Goal: Task Accomplishment & Management: Manage account settings

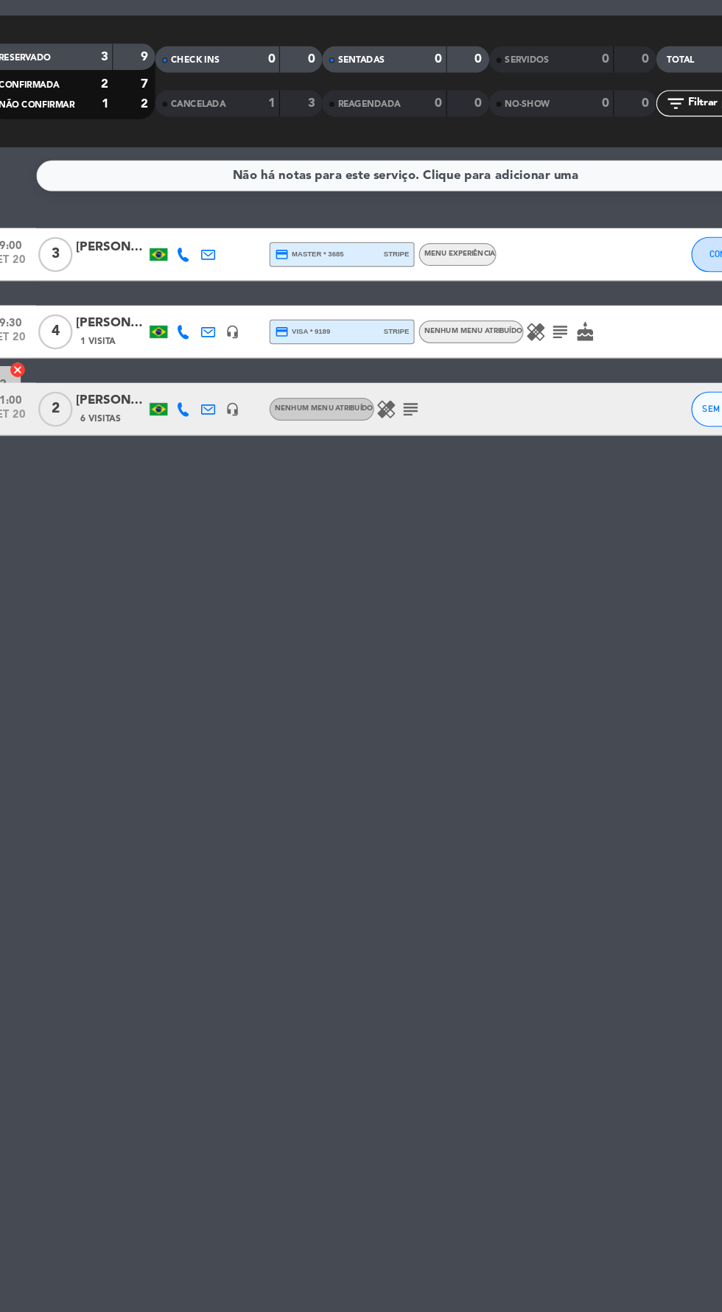
scroll to position [6, 0]
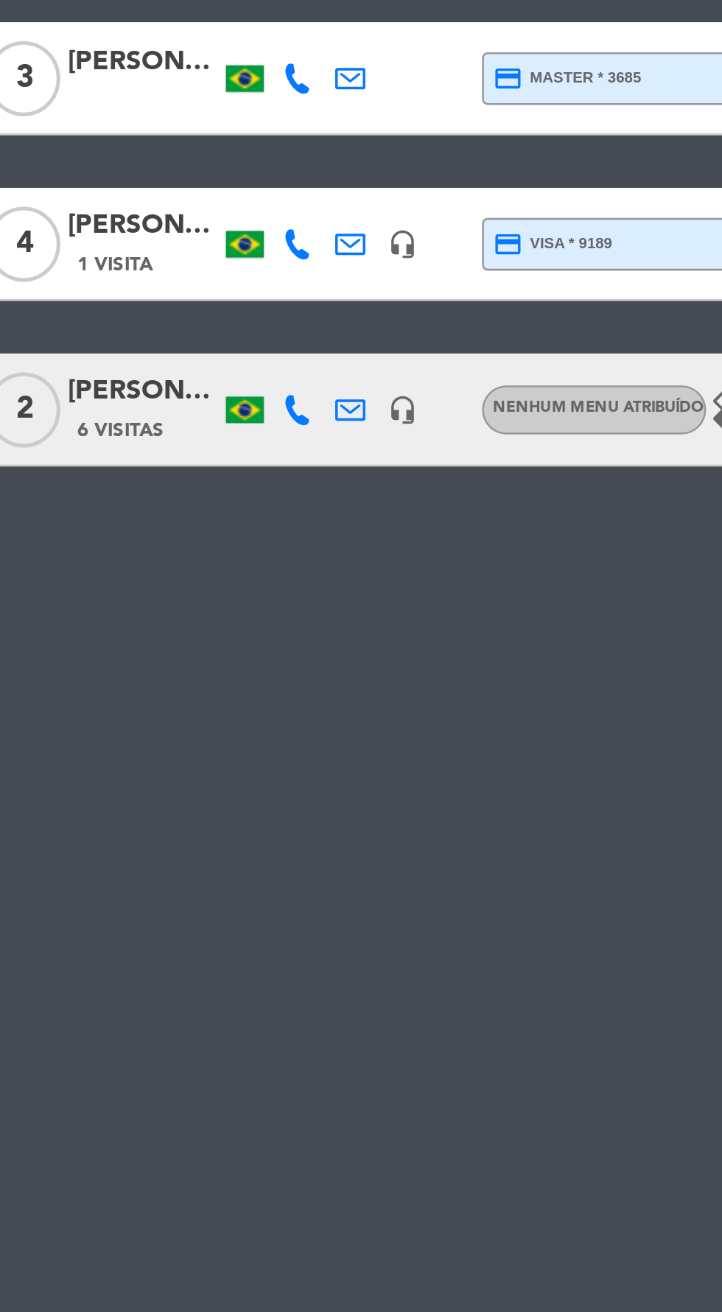
click at [119, 342] on div "[PERSON_NAME]" at bounding box center [114, 346] width 59 height 17
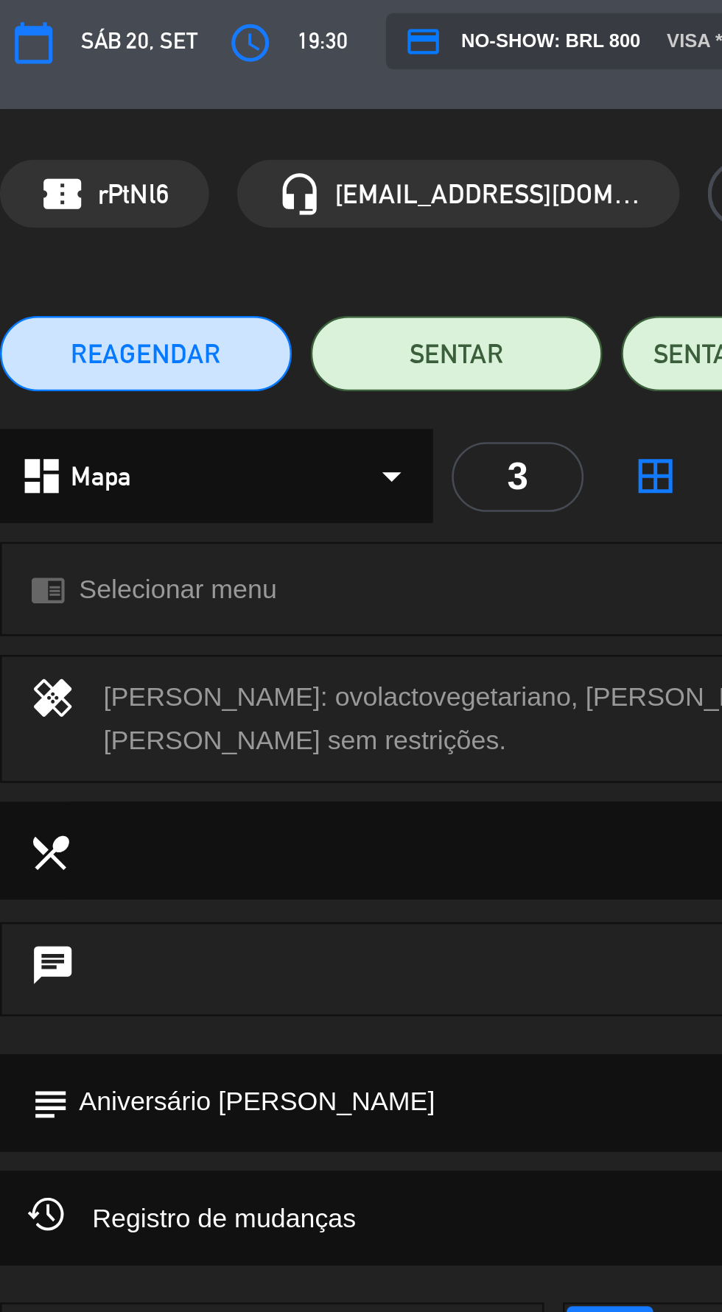
click at [61, 244] on span "Selecionar menu" at bounding box center [69, 239] width 77 height 17
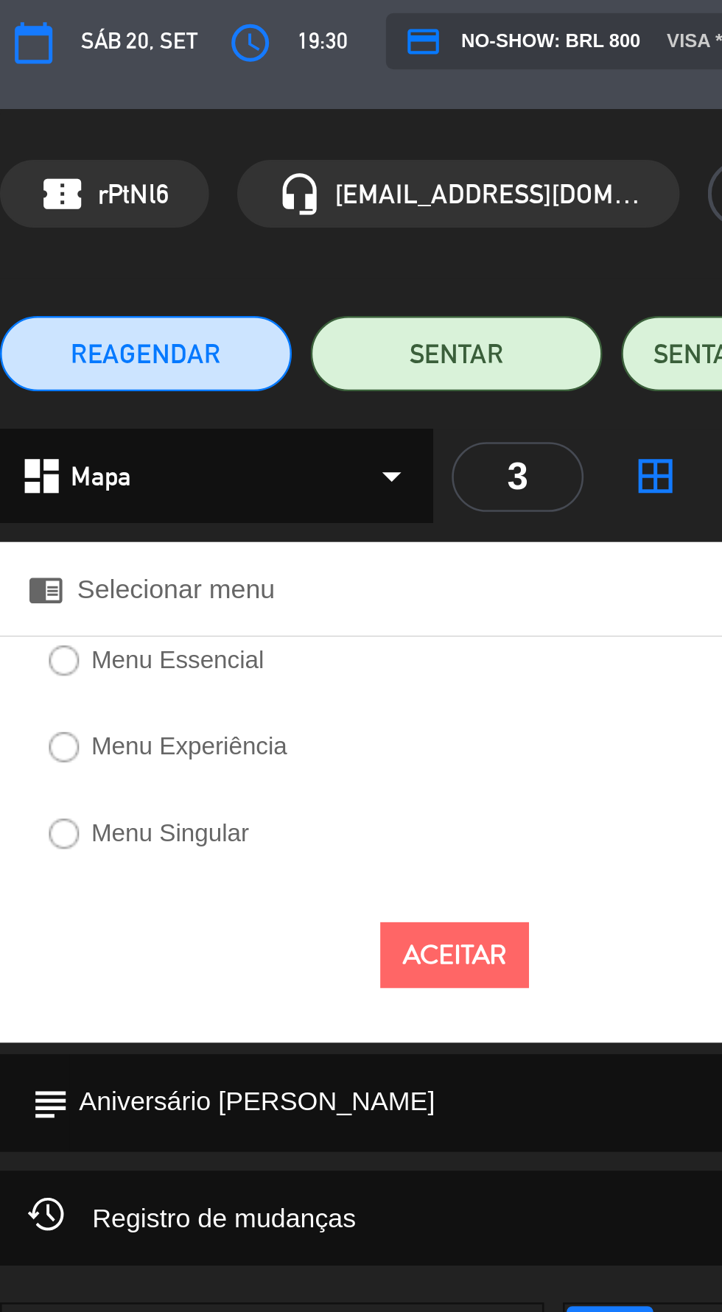
click at [60, 269] on label "Menu Essencial" at bounding box center [70, 267] width 68 height 10
click at [194, 382] on button "Aceitar" at bounding box center [178, 383] width 58 height 26
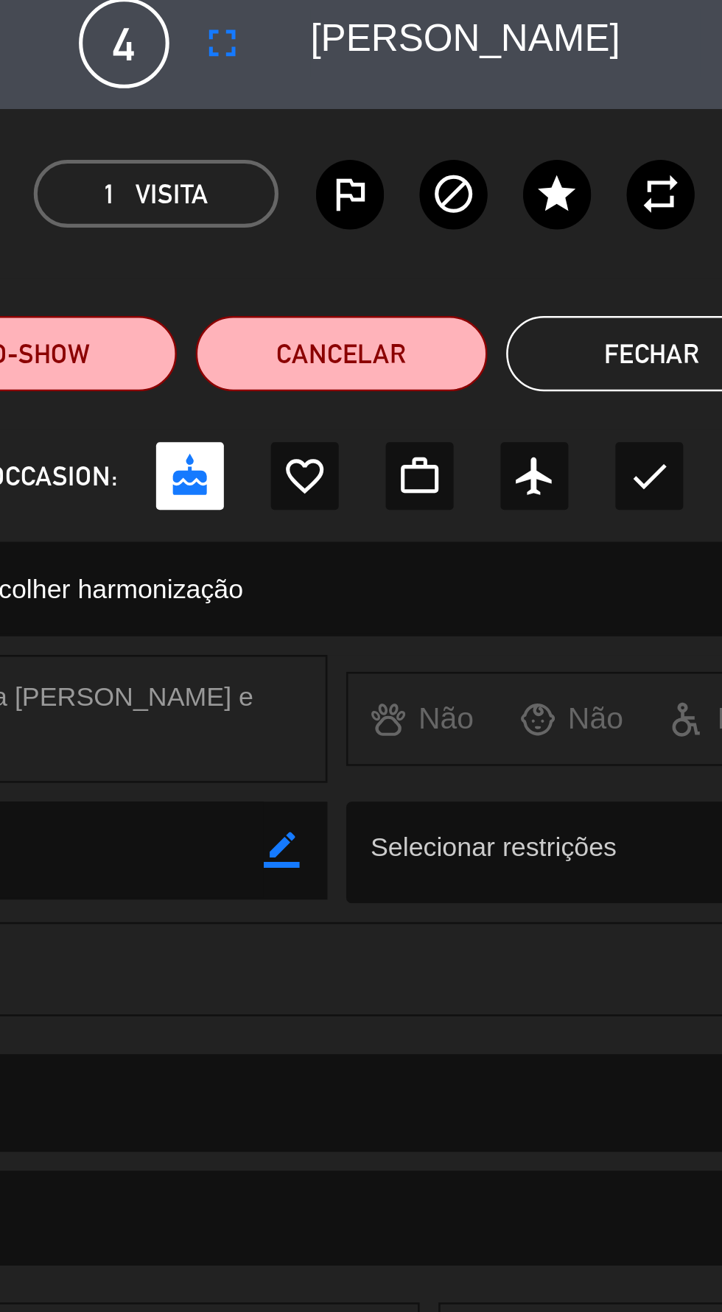
scroll to position [0, 0]
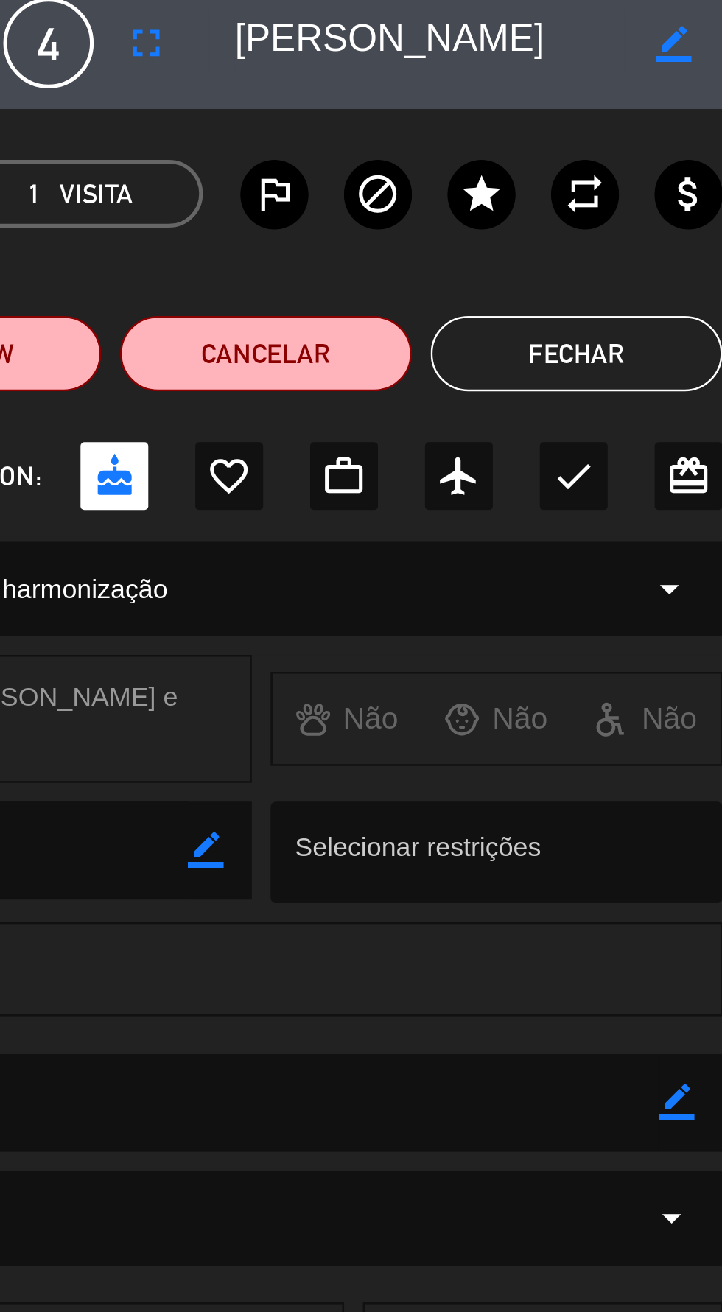
click at [659, 154] on button "Fechar" at bounding box center [665, 147] width 114 height 29
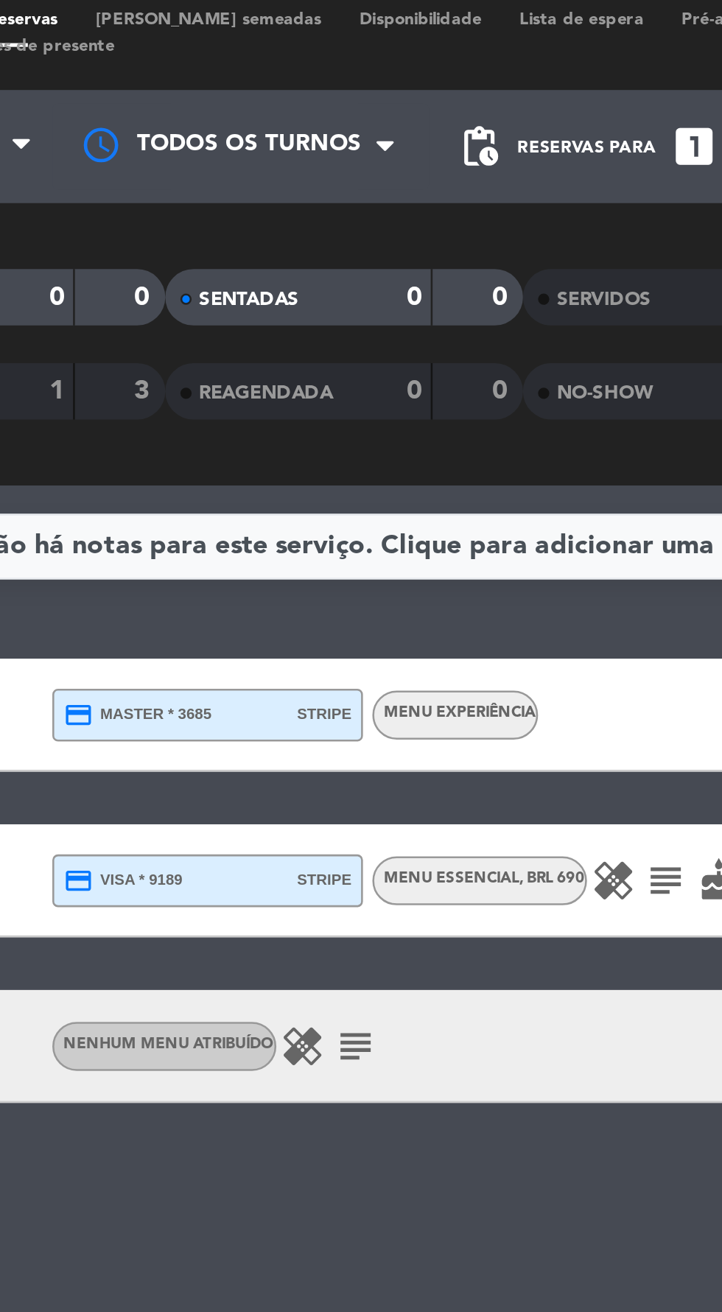
click at [340, 413] on icon "healing" at bounding box center [345, 419] width 18 height 18
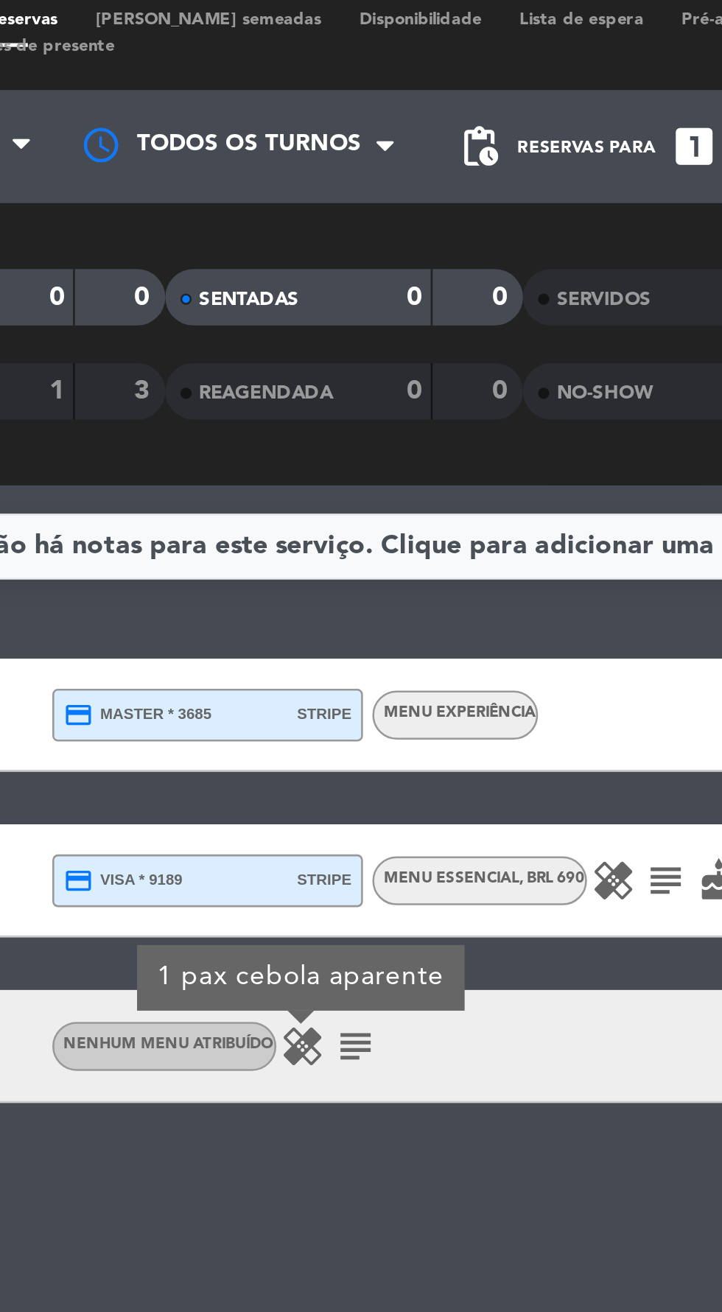
click at [359, 417] on icon "subject" at bounding box center [366, 419] width 18 height 18
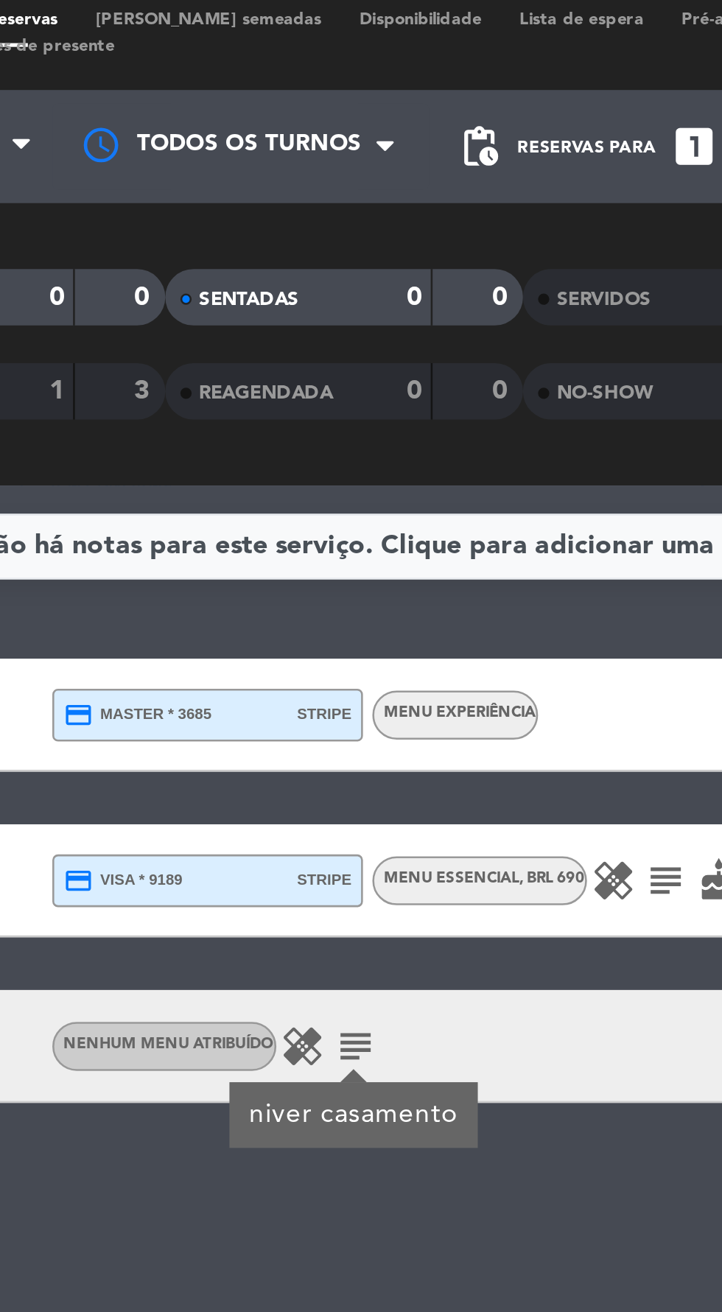
click at [297, 477] on div "Não há notas para este serviço. Clique para adicionar uma 19:00 [DATE] 3 [PERSO…" at bounding box center [361, 755] width 722 height 1113
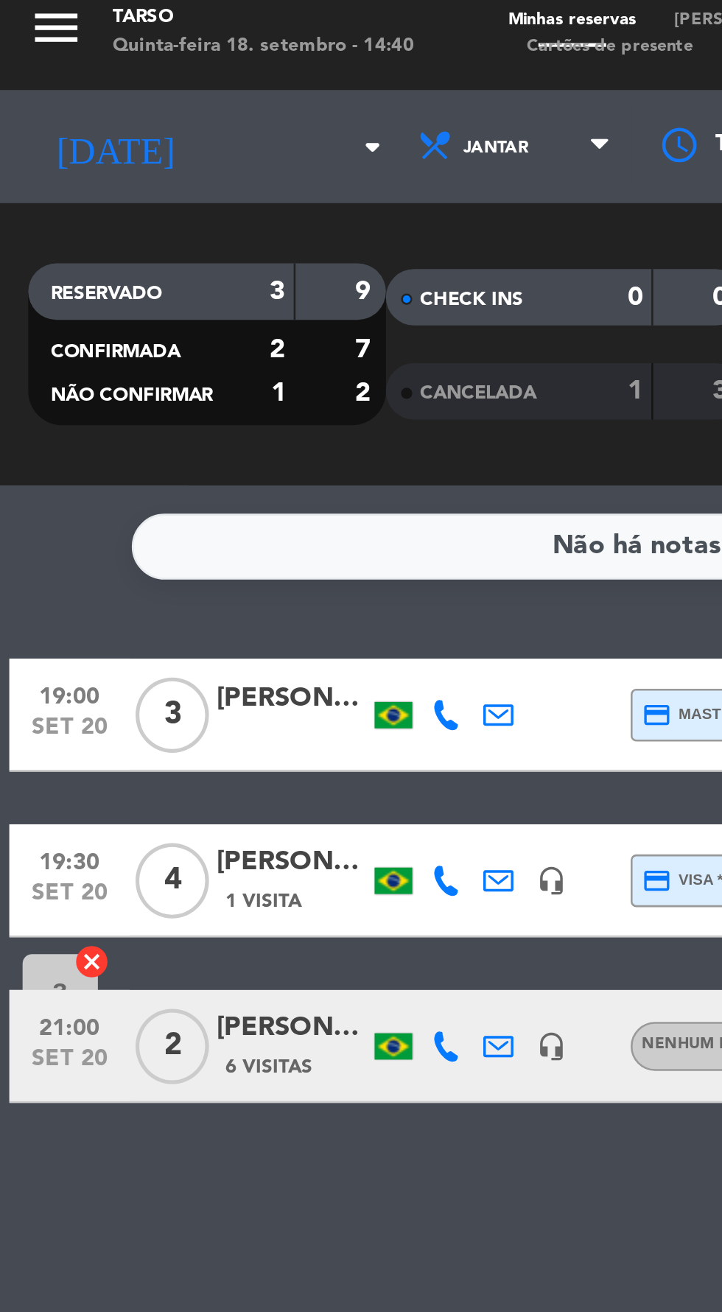
click at [24, 418] on span "set 20" at bounding box center [27, 426] width 37 height 17
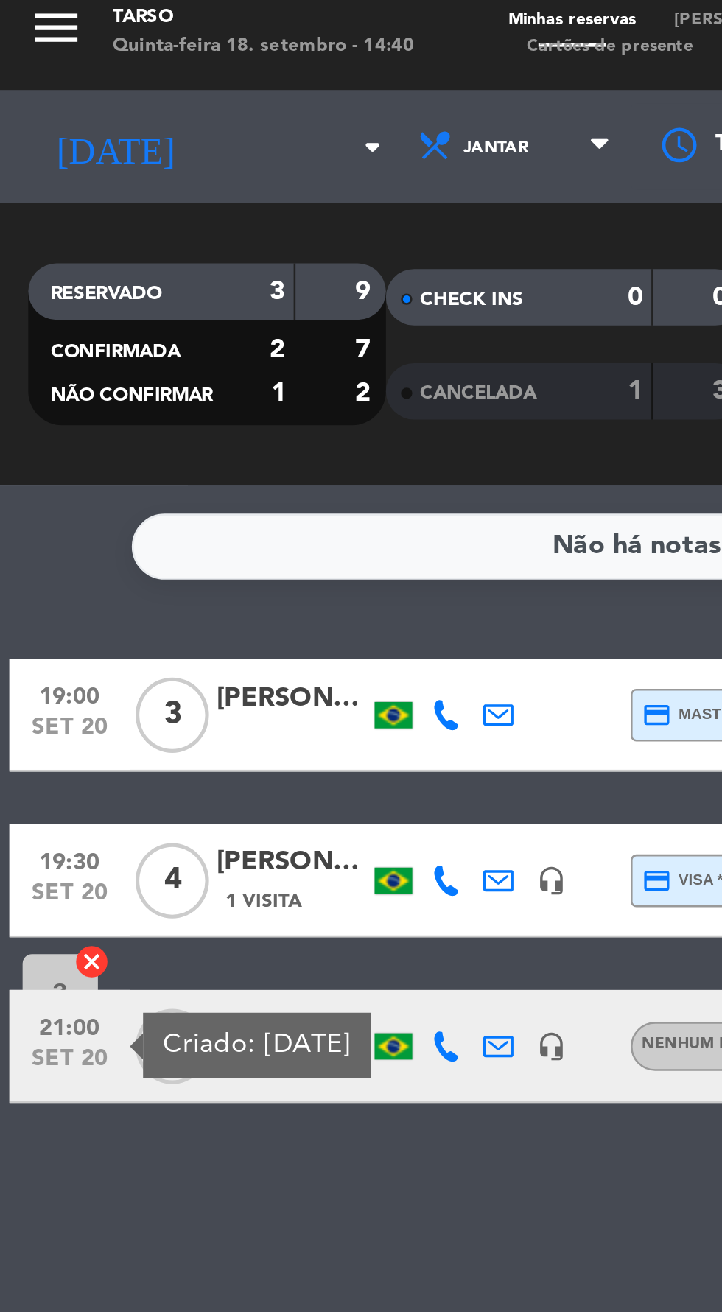
click at [51, 468] on div "Não há notas para este serviço. Clique para adicionar uma 19:00 [DATE] 3 [PERSO…" at bounding box center [361, 755] width 722 height 1113
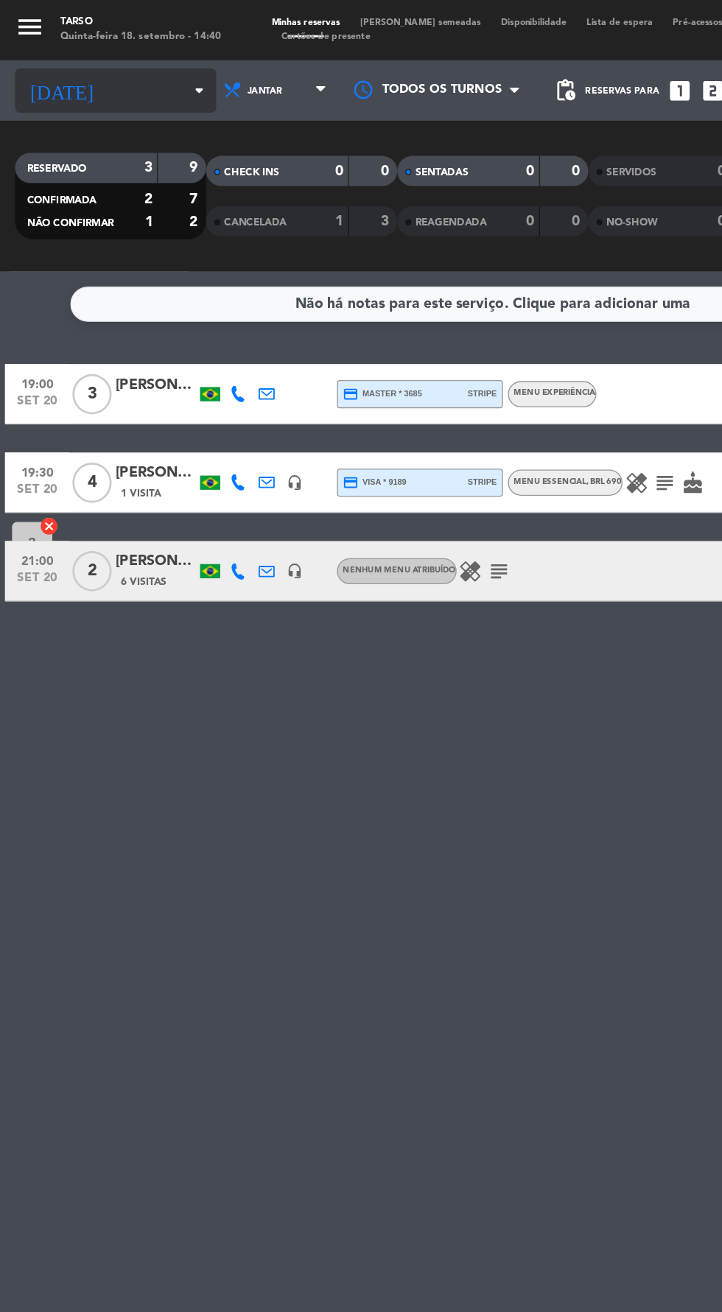
click at [86, 64] on input at bounding box center [125, 66] width 93 height 23
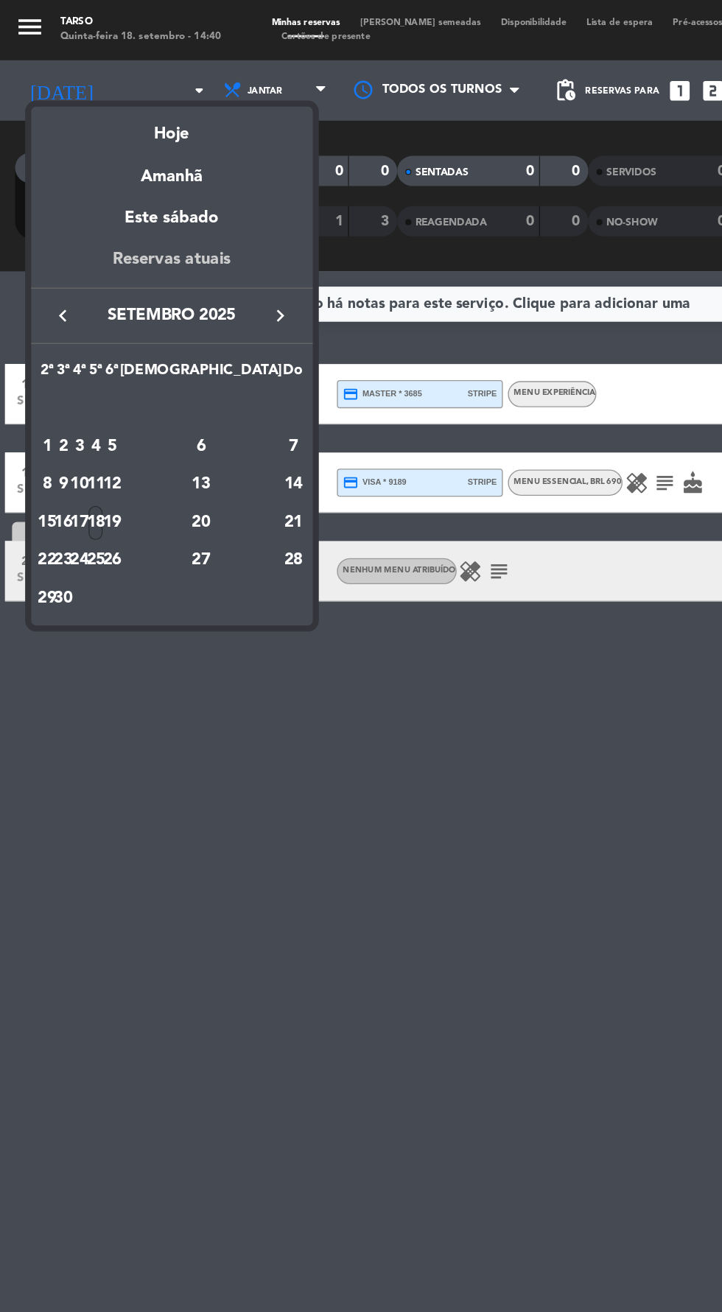
click at [104, 200] on div "Reservas atuais" at bounding box center [126, 195] width 206 height 30
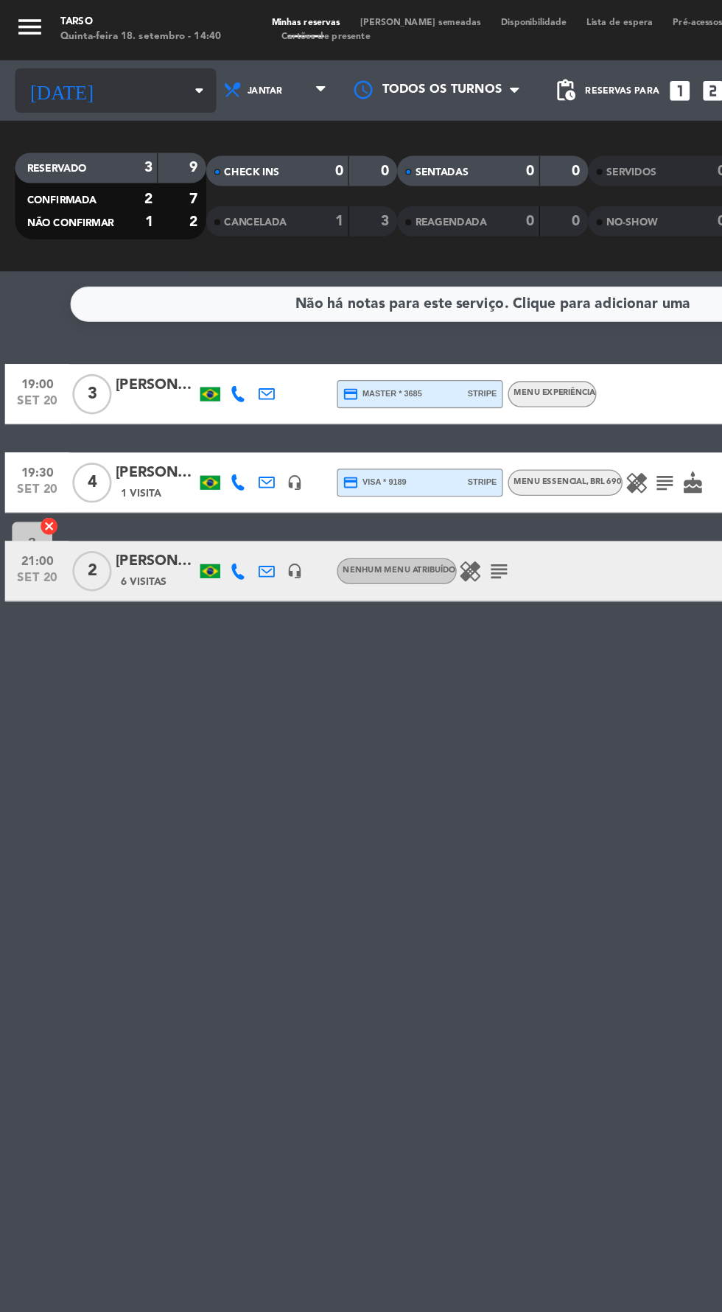
click at [85, 60] on input at bounding box center [125, 66] width 93 height 23
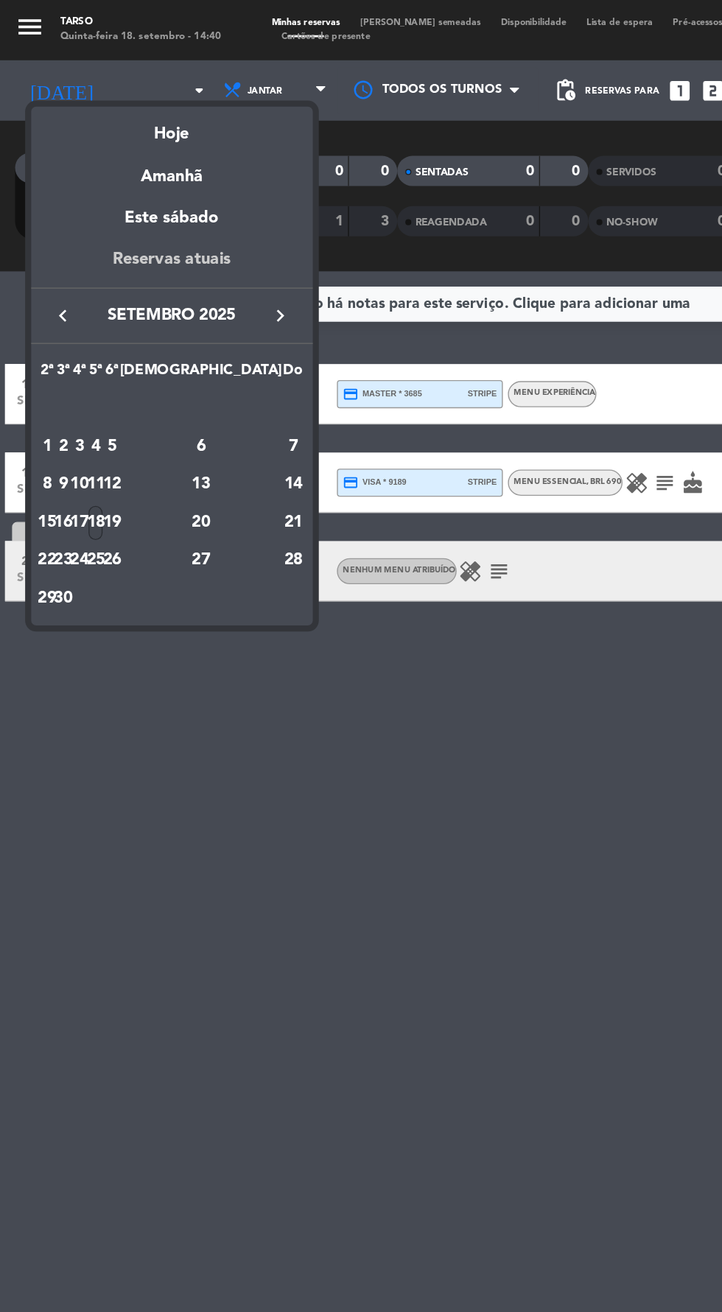
click at [84, 198] on div "Reservas atuais" at bounding box center [126, 195] width 206 height 30
